Goal: Check status

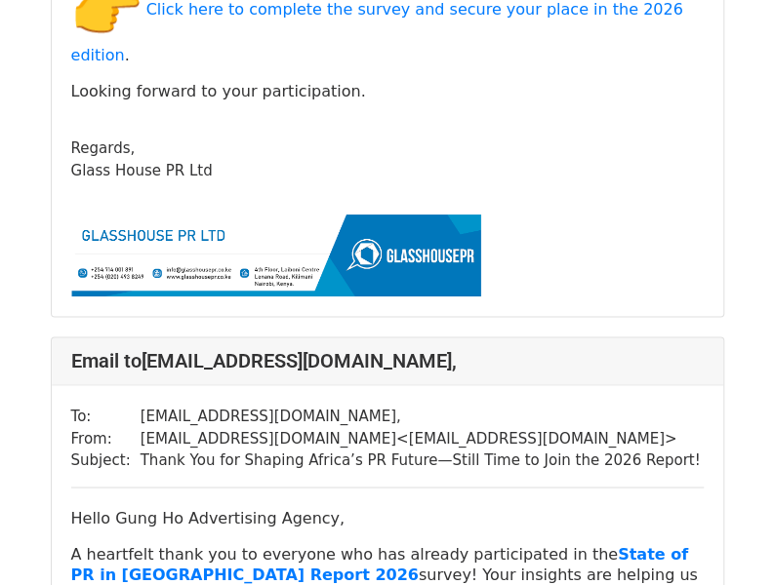
scroll to position [5349, 0]
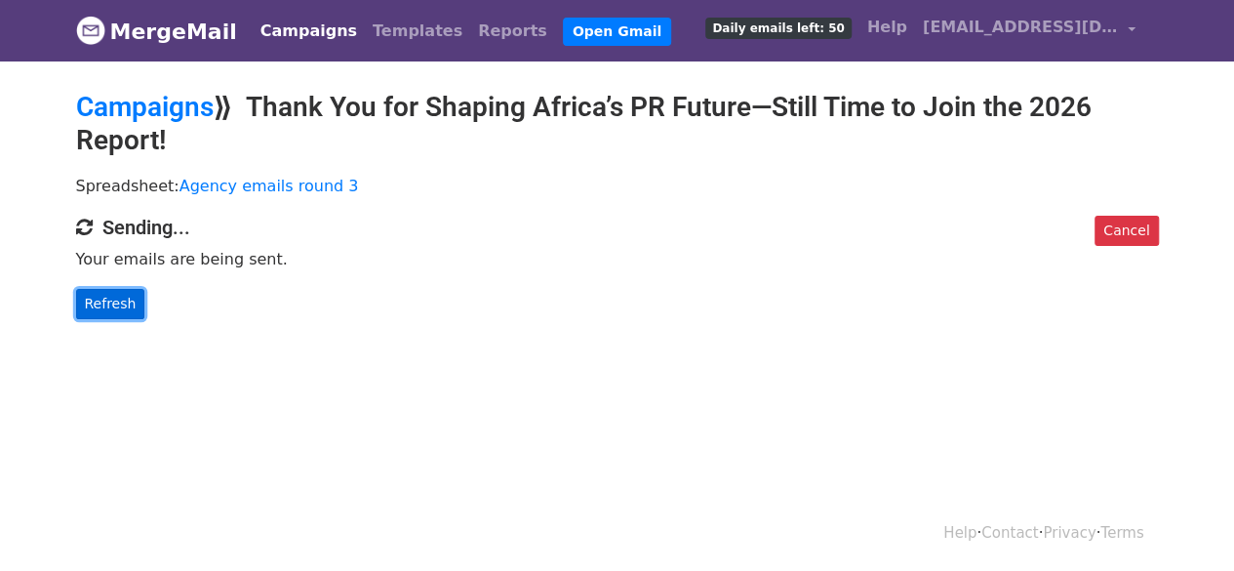
click at [105, 312] on link "Refresh" at bounding box center [110, 304] width 69 height 30
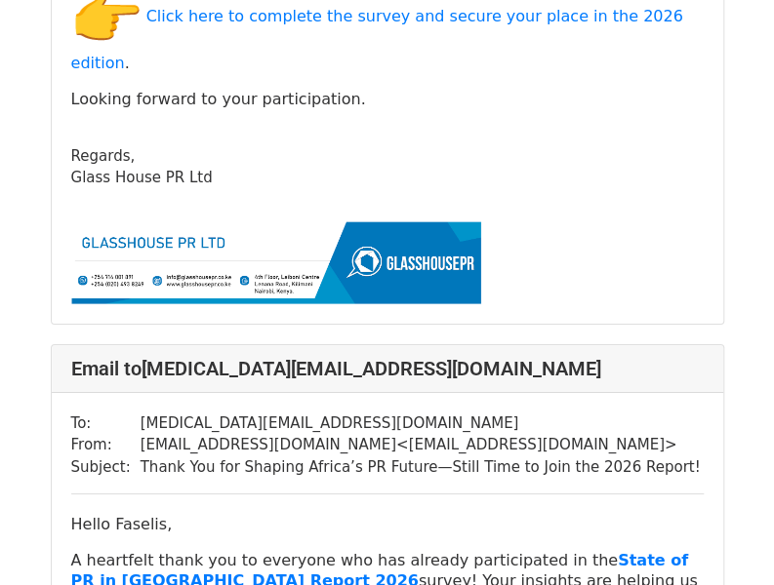
scroll to position [34460, 0]
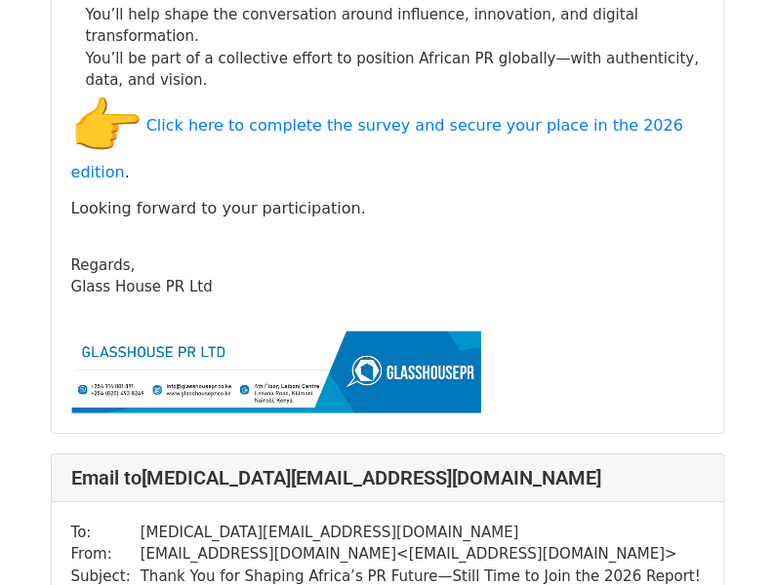
drag, startPoint x: 779, startPoint y: 26, endPoint x: 763, endPoint y: 436, distance: 410.0
